Goal: Navigation & Orientation: Go to known website

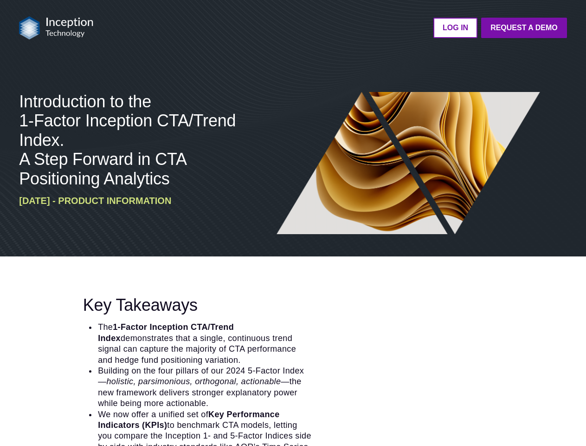
click at [293, 223] on img at bounding box center [409, 163] width 272 height 142
click at [56, 28] on img at bounding box center [56, 27] width 74 height 23
click at [336, 28] on ul "LOG IN Request a Demo Go back to platform" at bounding box center [335, 28] width 462 height 20
click at [293, 351] on li "The 1-Factor Inception CTA/Trend Index demonstrates that a single, continuous t…" at bounding box center [204, 344] width 214 height 44
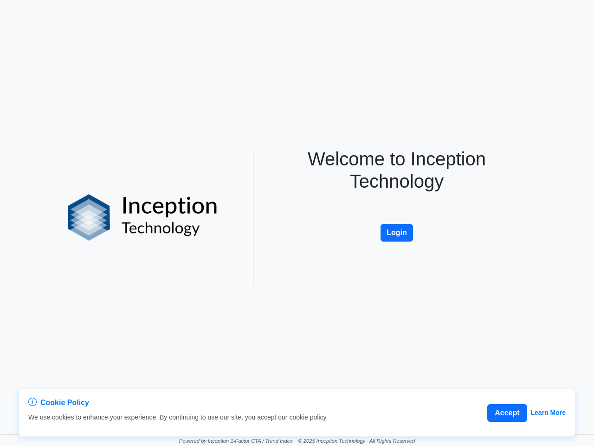
click at [297, 223] on div "Welcome to Inception Technology Login" at bounding box center [397, 217] width 265 height 139
click at [507, 413] on button "Accept" at bounding box center [506, 413] width 39 height 18
click at [397, 233] on button "Login" at bounding box center [397, 233] width 32 height 18
